Goal: Obtain resource: Download file/media

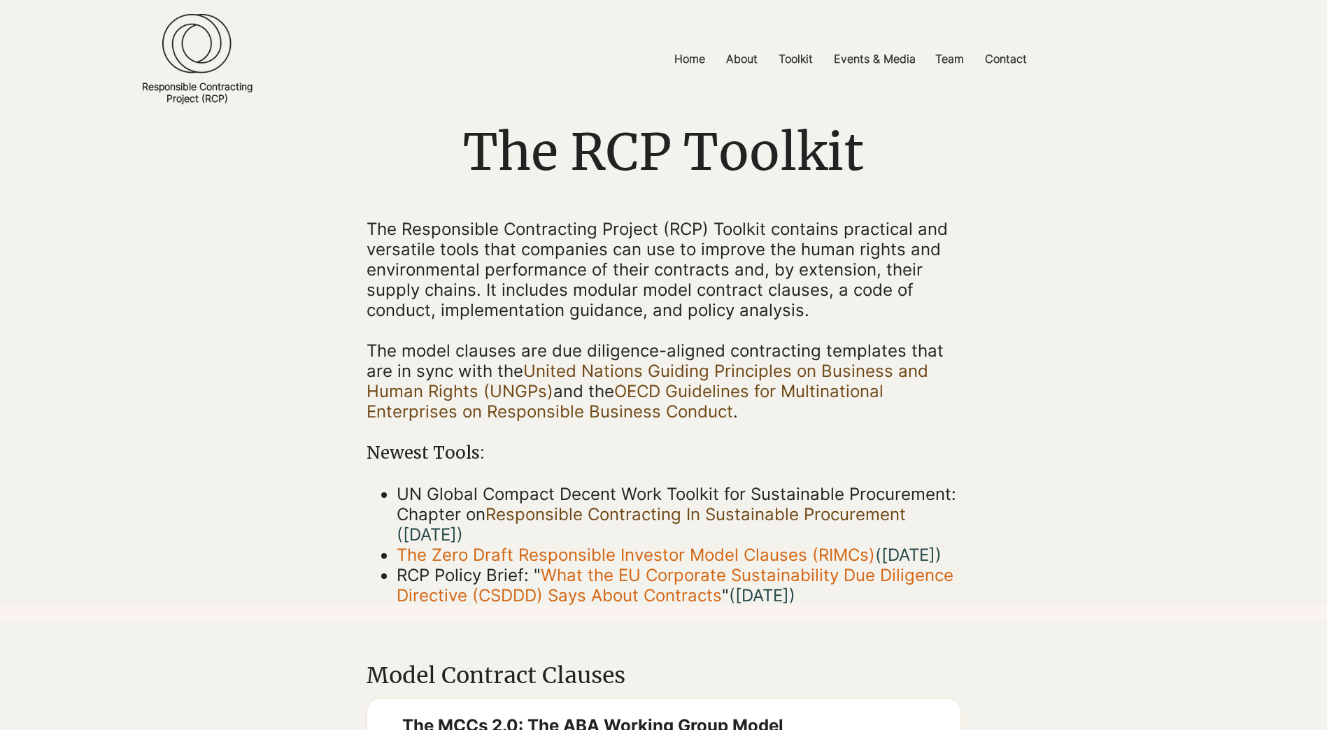
scroll to position [140, 0]
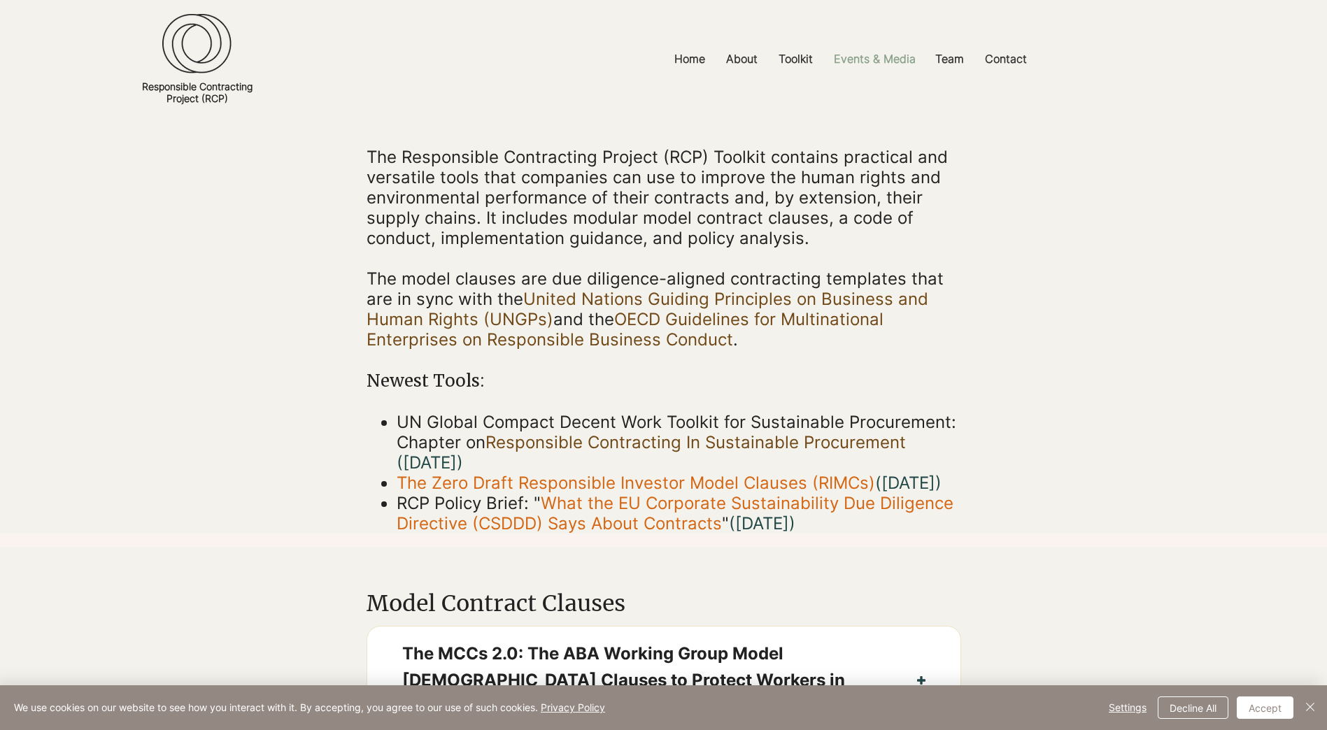
click at [855, 56] on p "Events & Media" at bounding box center [875, 58] width 96 height 31
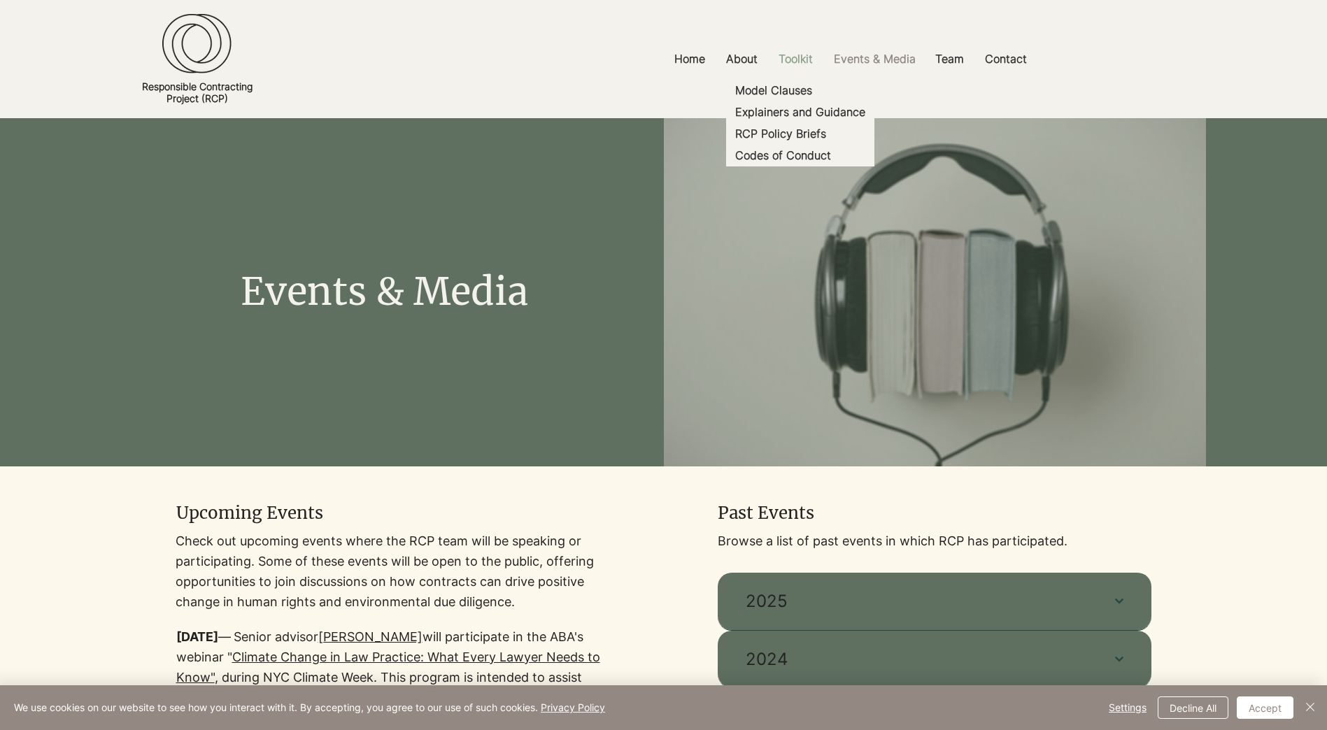
click at [794, 58] on p "Toolkit" at bounding box center [796, 58] width 48 height 31
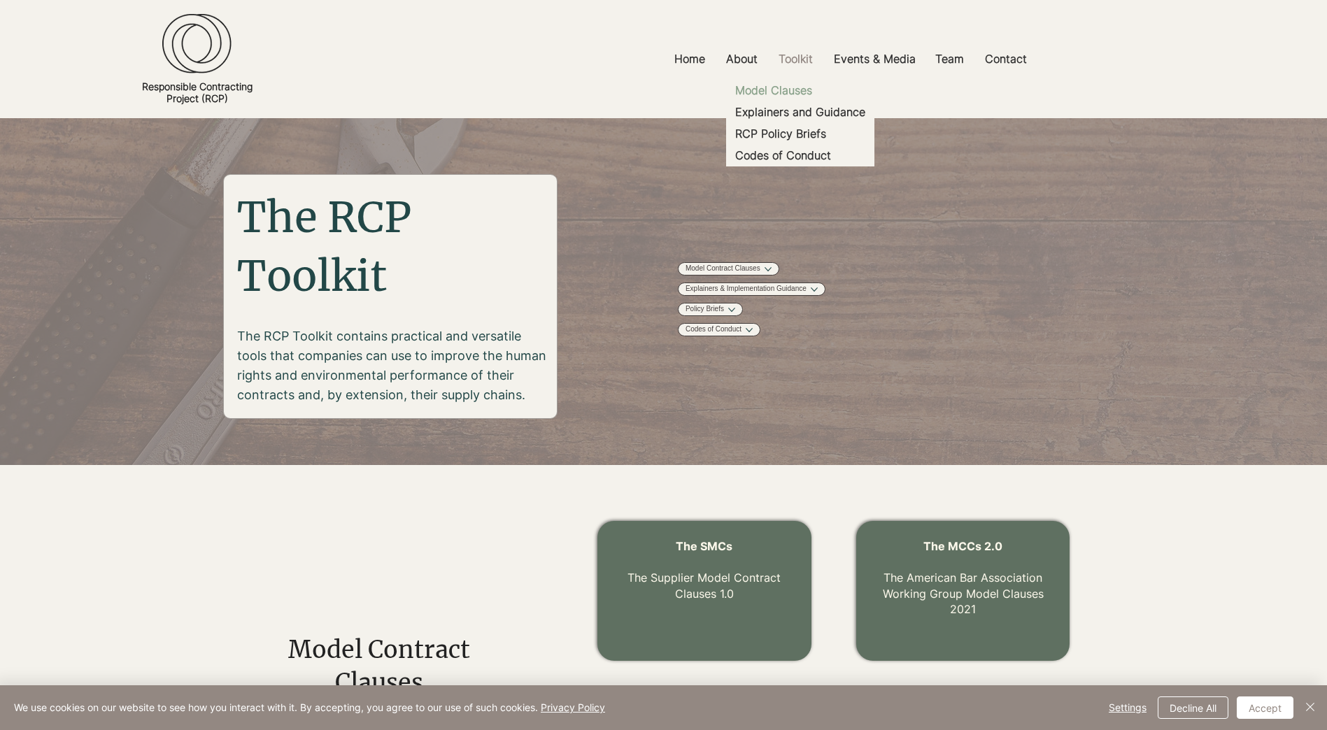
click at [789, 90] on p "Model Clauses" at bounding box center [774, 91] width 88 height 22
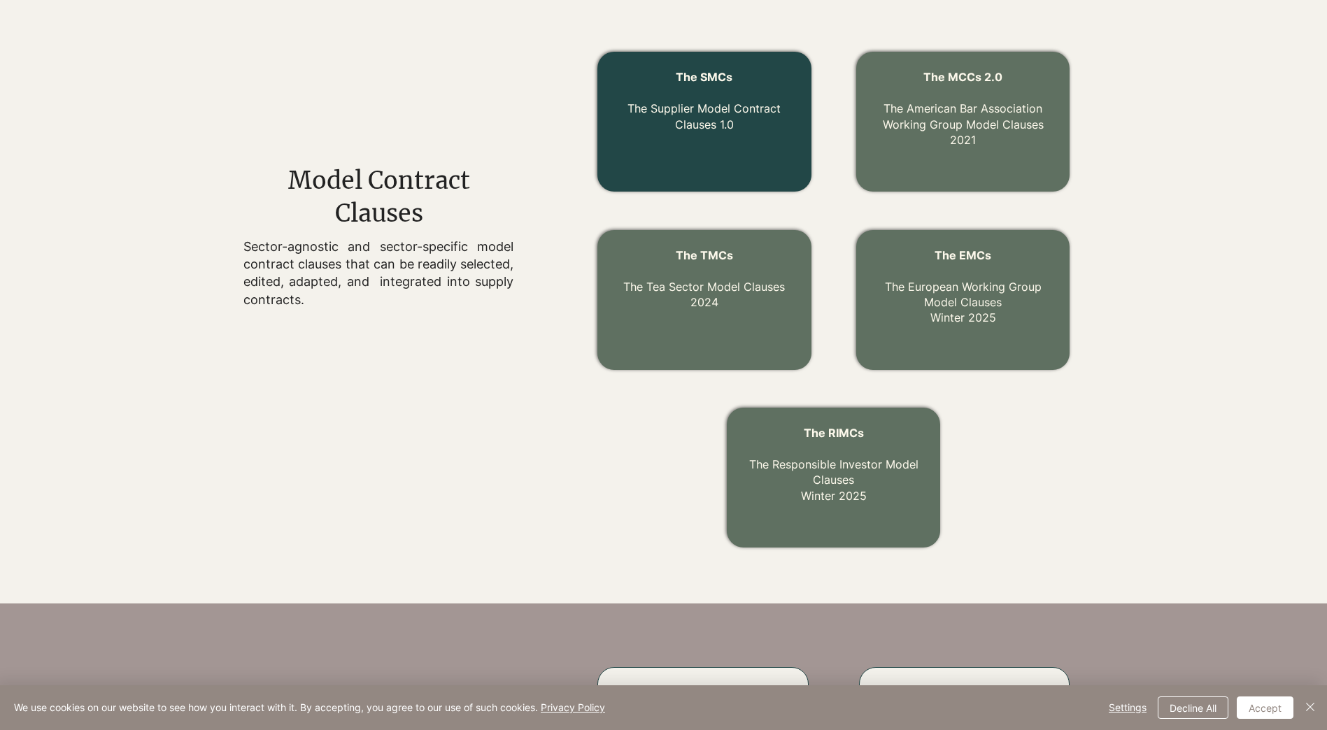
scroll to position [424, 0]
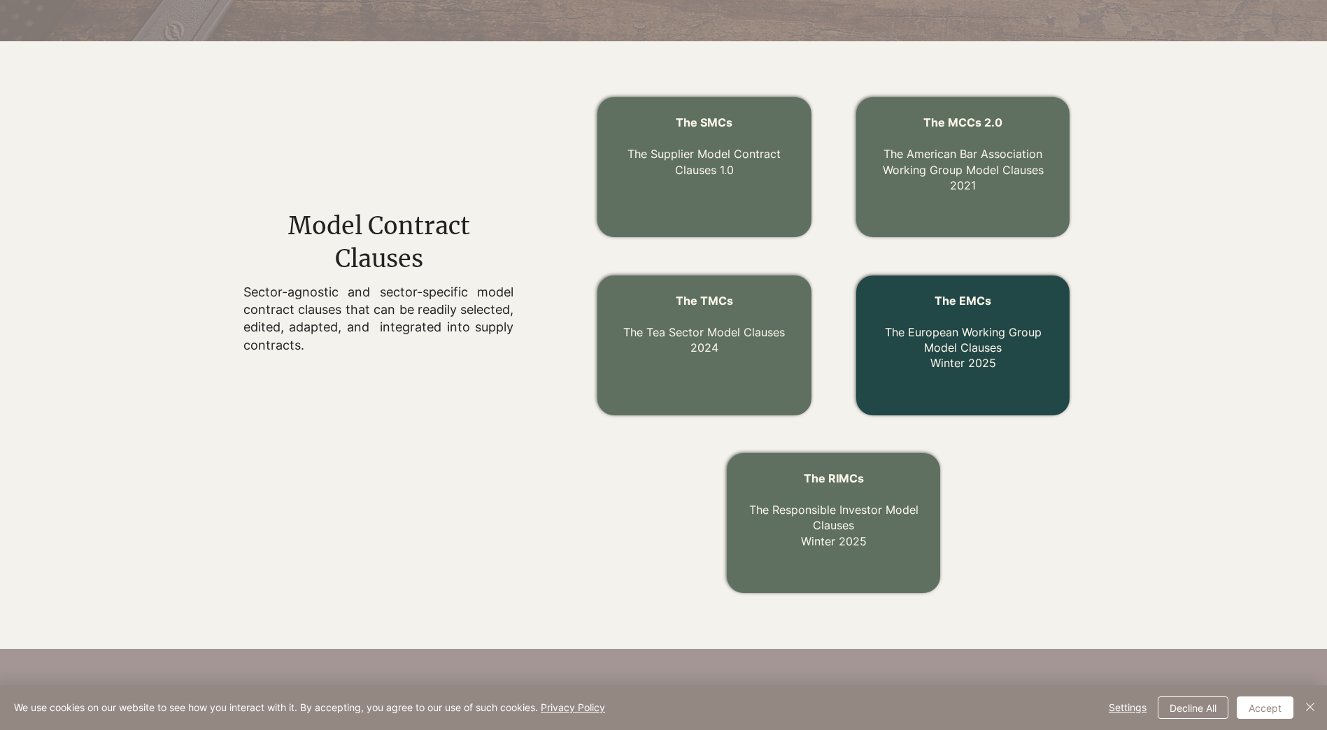
click at [968, 360] on link "The EMCs The European Working Group Model Clauses Winter 2025" at bounding box center [963, 332] width 157 height 77
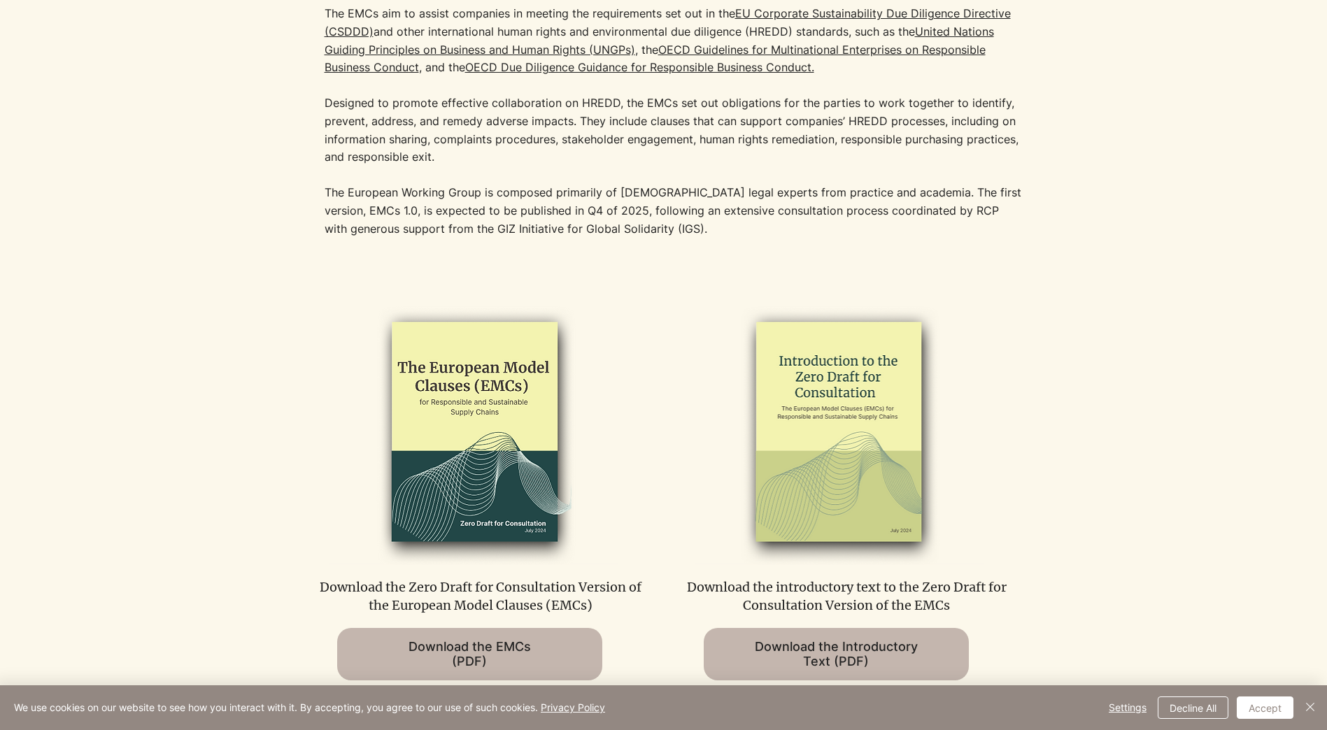
scroll to position [490, 0]
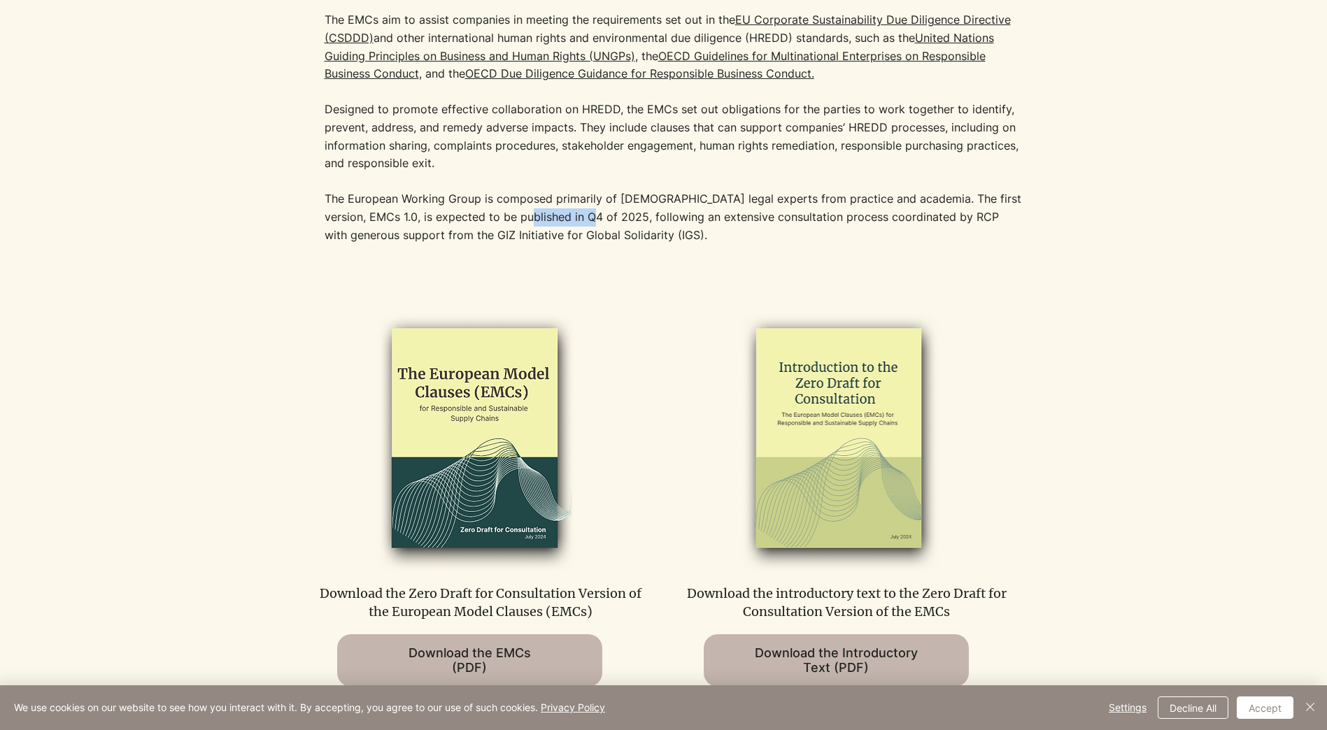
drag, startPoint x: 503, startPoint y: 219, endPoint x: 568, endPoint y: 218, distance: 65.1
click at [568, 218] on p "The European Working Group is composed primarily of [DEMOGRAPHIC_DATA] legal ex…" at bounding box center [675, 217] width 700 height 54
drag, startPoint x: 568, startPoint y: 218, endPoint x: 779, endPoint y: 215, distance: 210.6
click at [779, 215] on p "The European Working Group is composed primarily of [DEMOGRAPHIC_DATA] legal ex…" at bounding box center [675, 217] width 700 height 54
drag, startPoint x: 779, startPoint y: 215, endPoint x: 661, endPoint y: 230, distance: 118.5
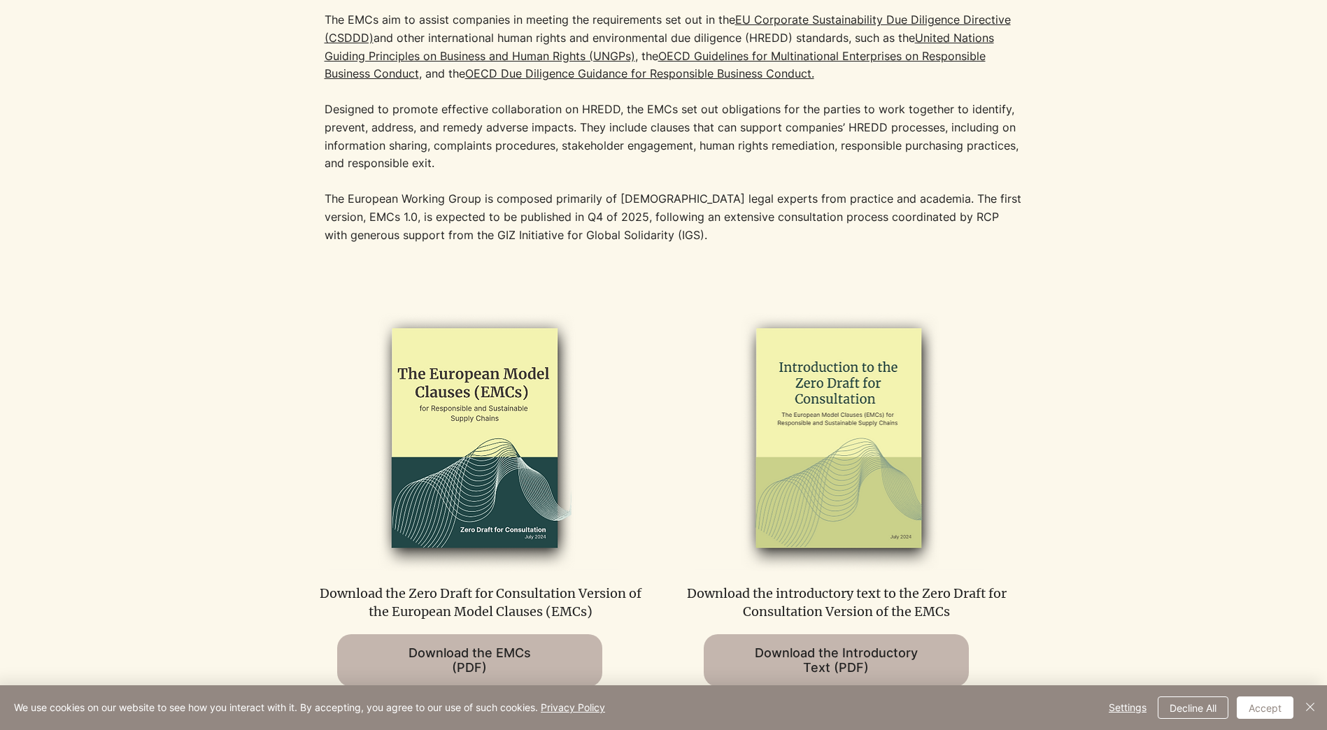
click at [661, 230] on p "The European Working Group is composed primarily of [DEMOGRAPHIC_DATA] legal ex…" at bounding box center [675, 217] width 700 height 54
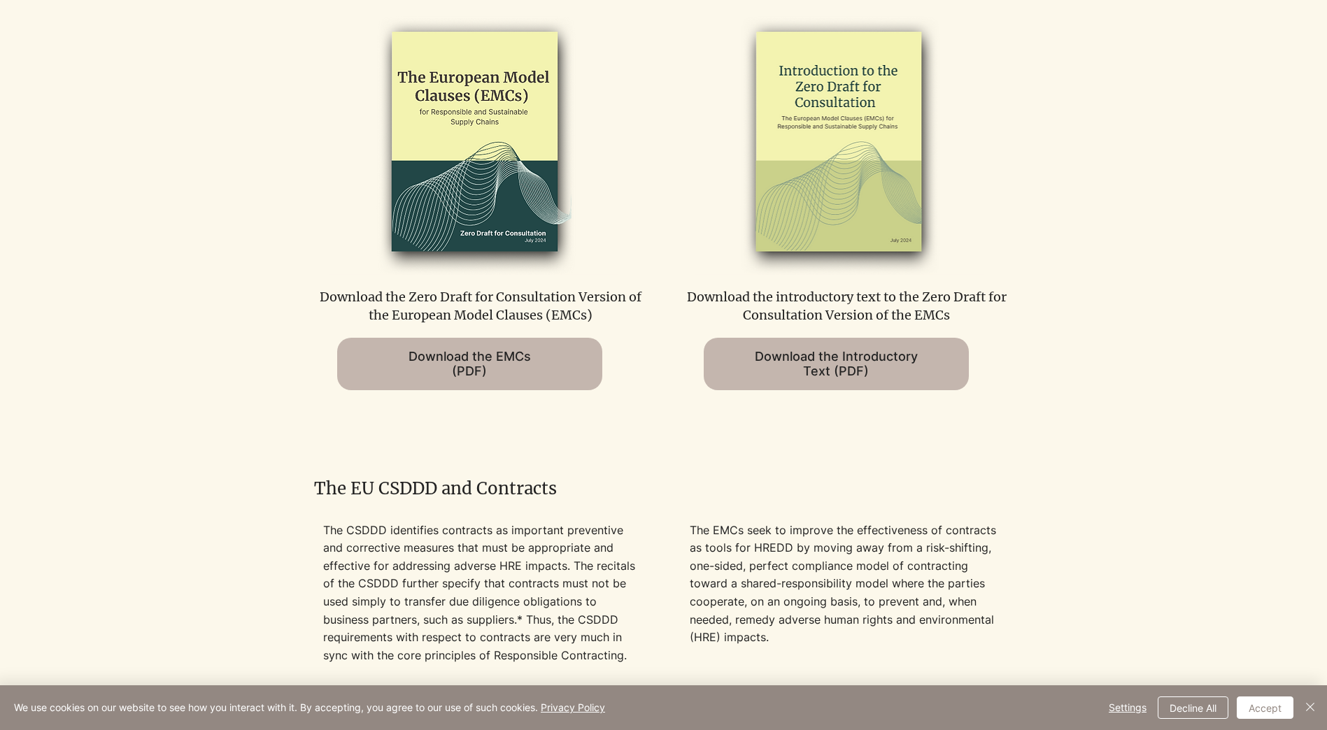
scroll to position [840, 0]
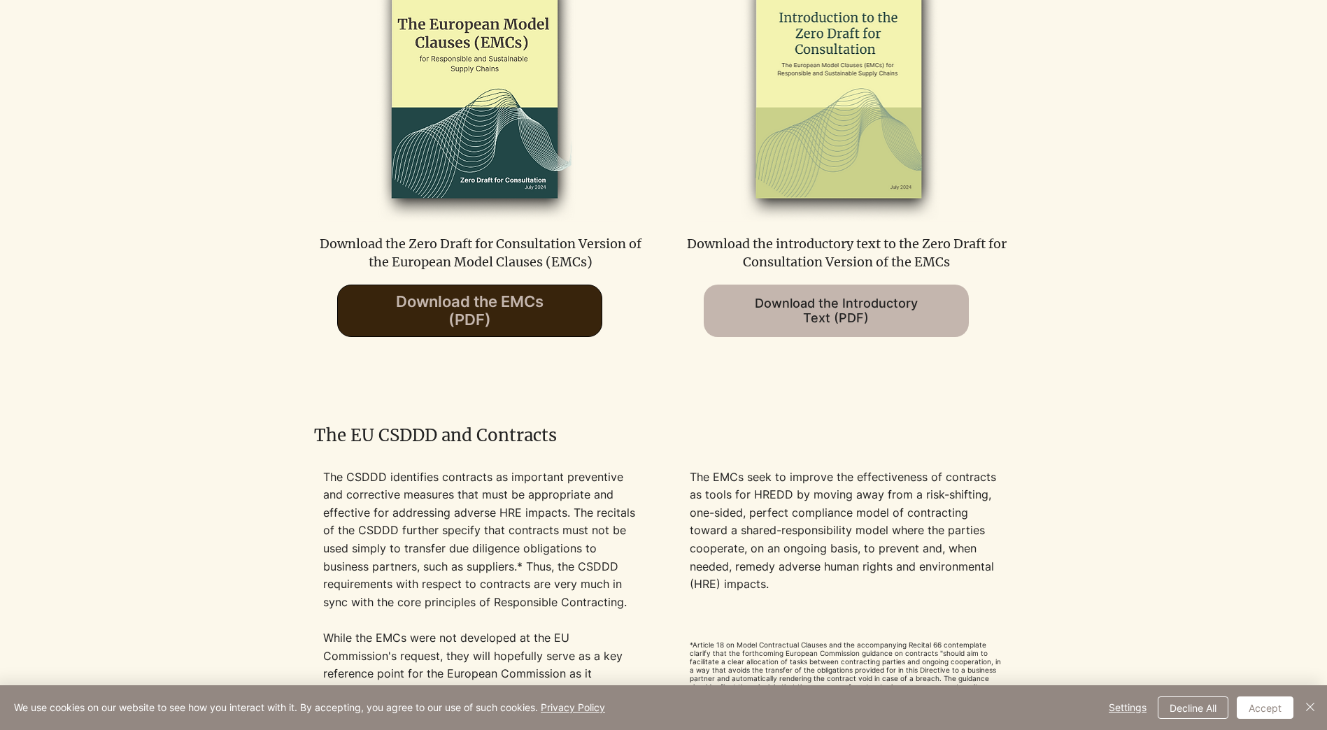
click at [557, 311] on span "Download the EMCs (PDF)" at bounding box center [470, 310] width 264 height 51
